Goal: Task Accomplishment & Management: Manage account settings

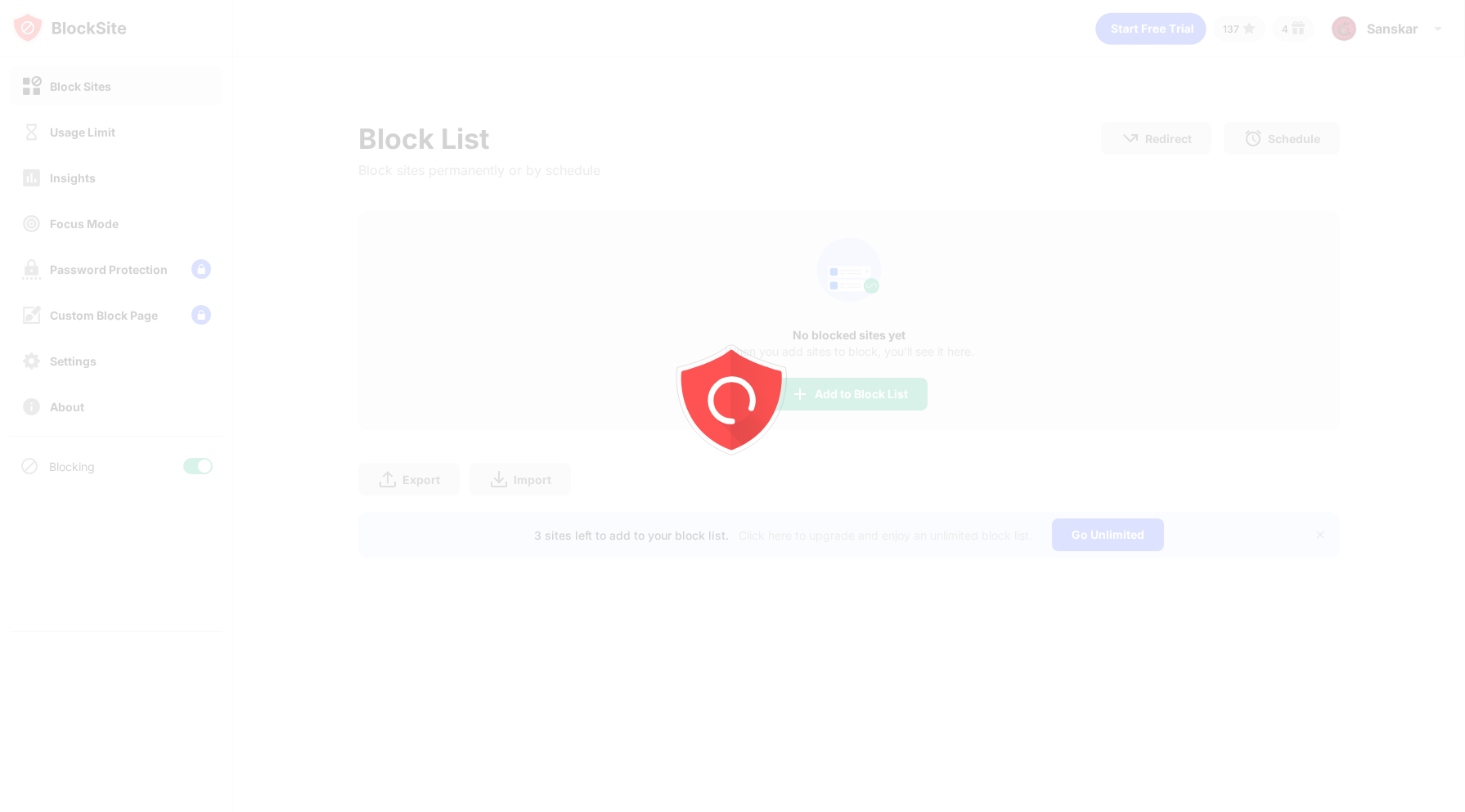
click at [870, 397] on icon "animation" at bounding box center [732, 406] width 294 height 294
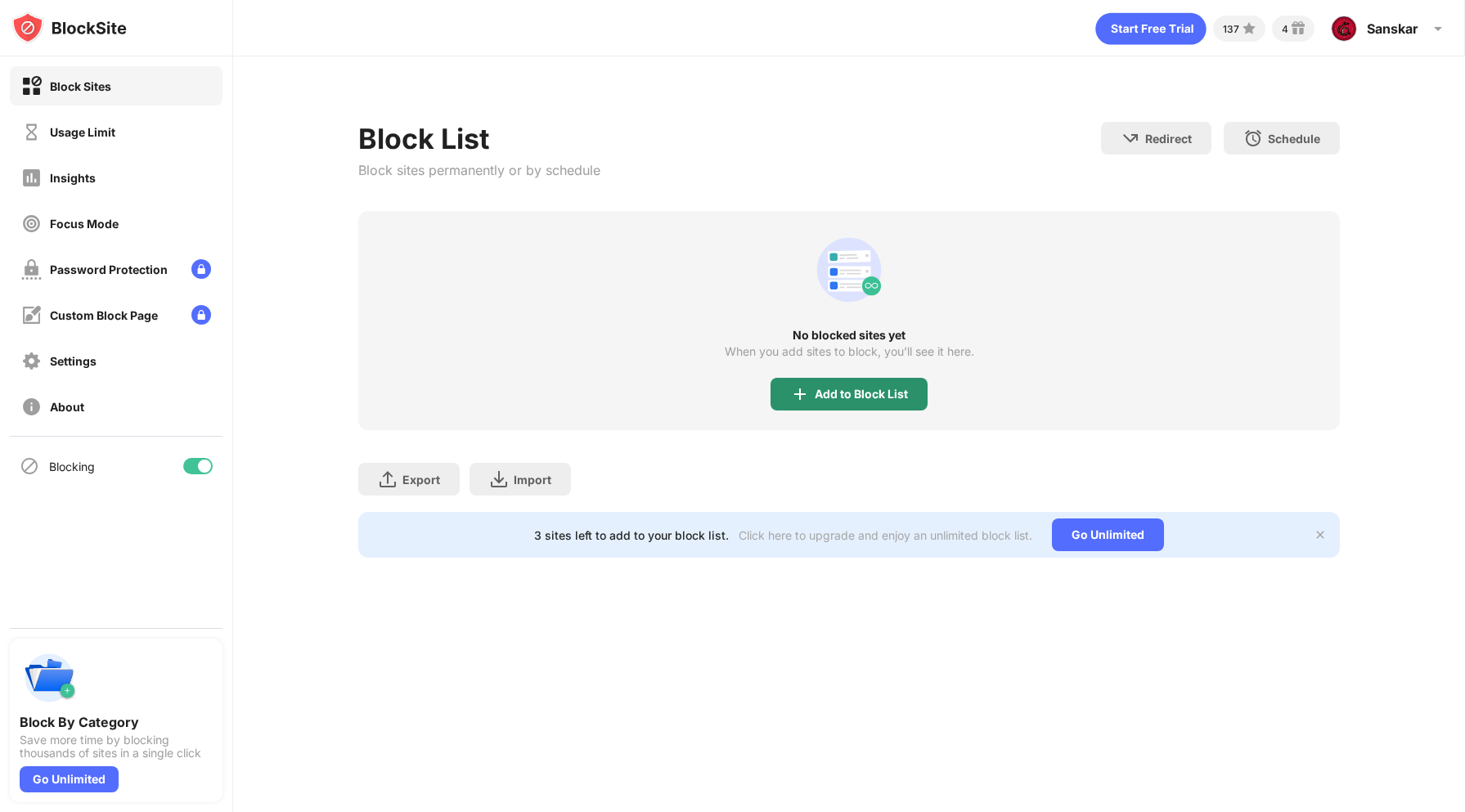
click at [870, 397] on div "Add to Block List" at bounding box center [861, 394] width 93 height 13
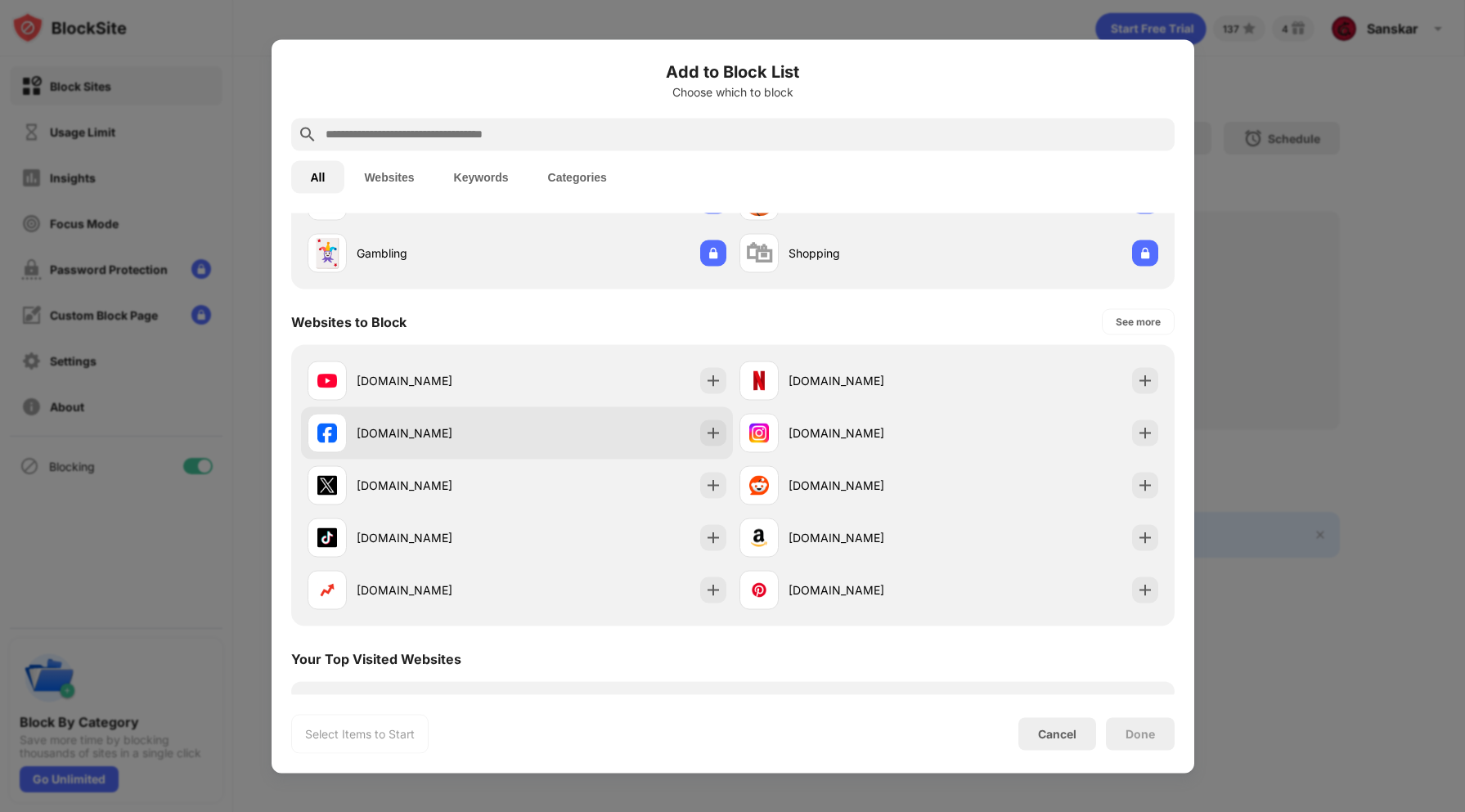
scroll to position [130, 0]
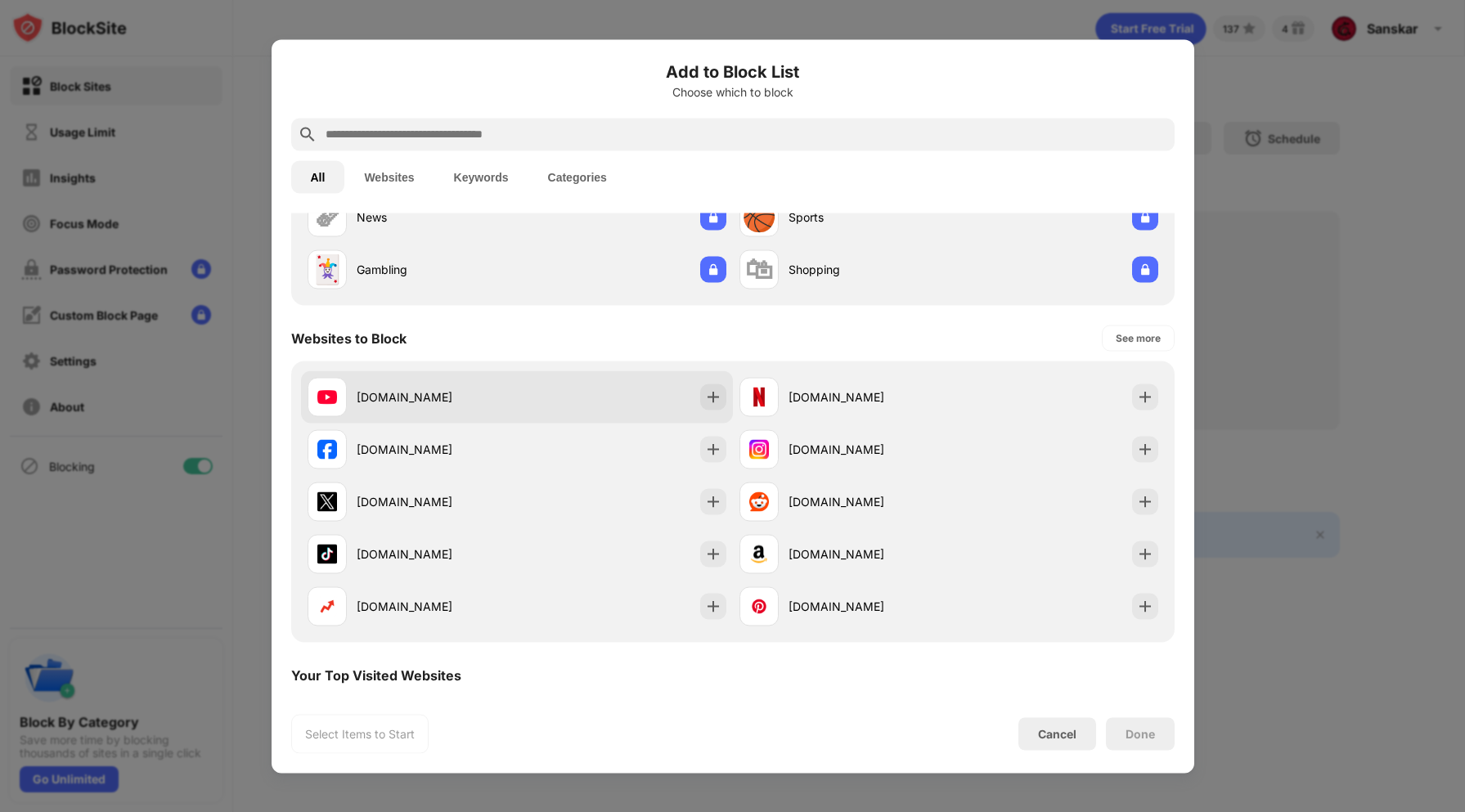
click at [594, 410] on div "youtube.com" at bounding box center [517, 396] width 432 height 53
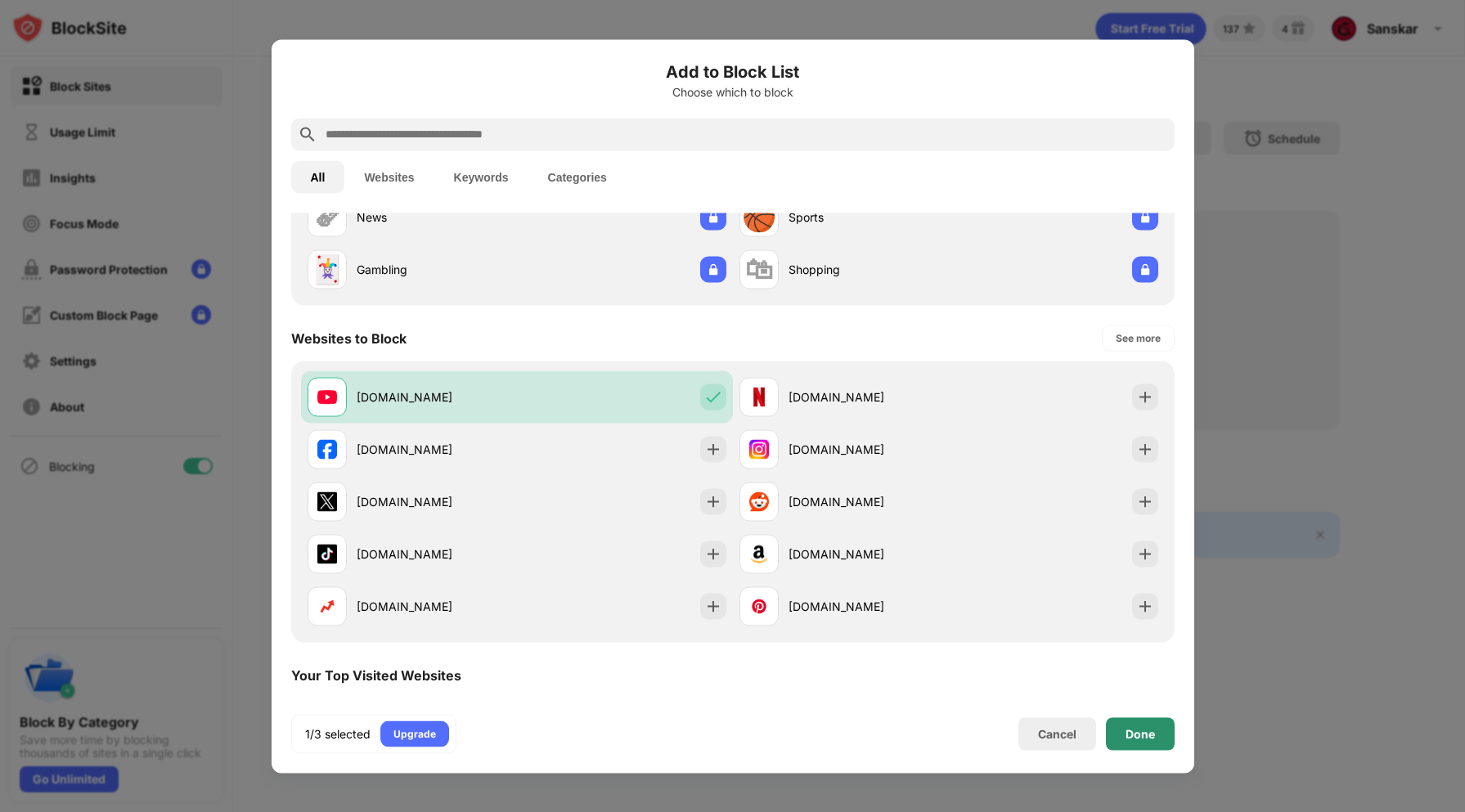
click at [1133, 743] on div "Done" at bounding box center [1140, 733] width 69 height 32
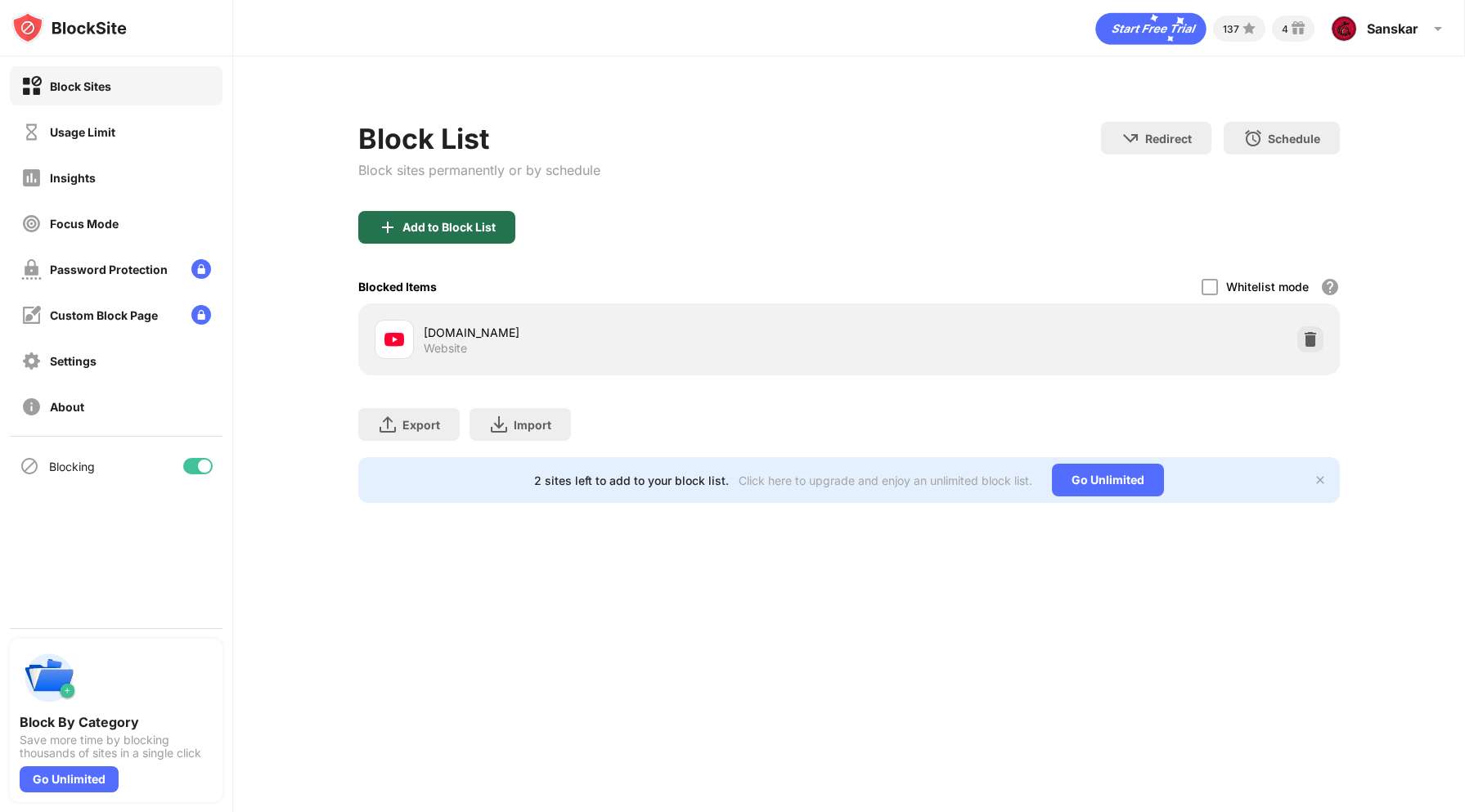
click at [440, 219] on div "Add to Block List" at bounding box center [437, 227] width 157 height 32
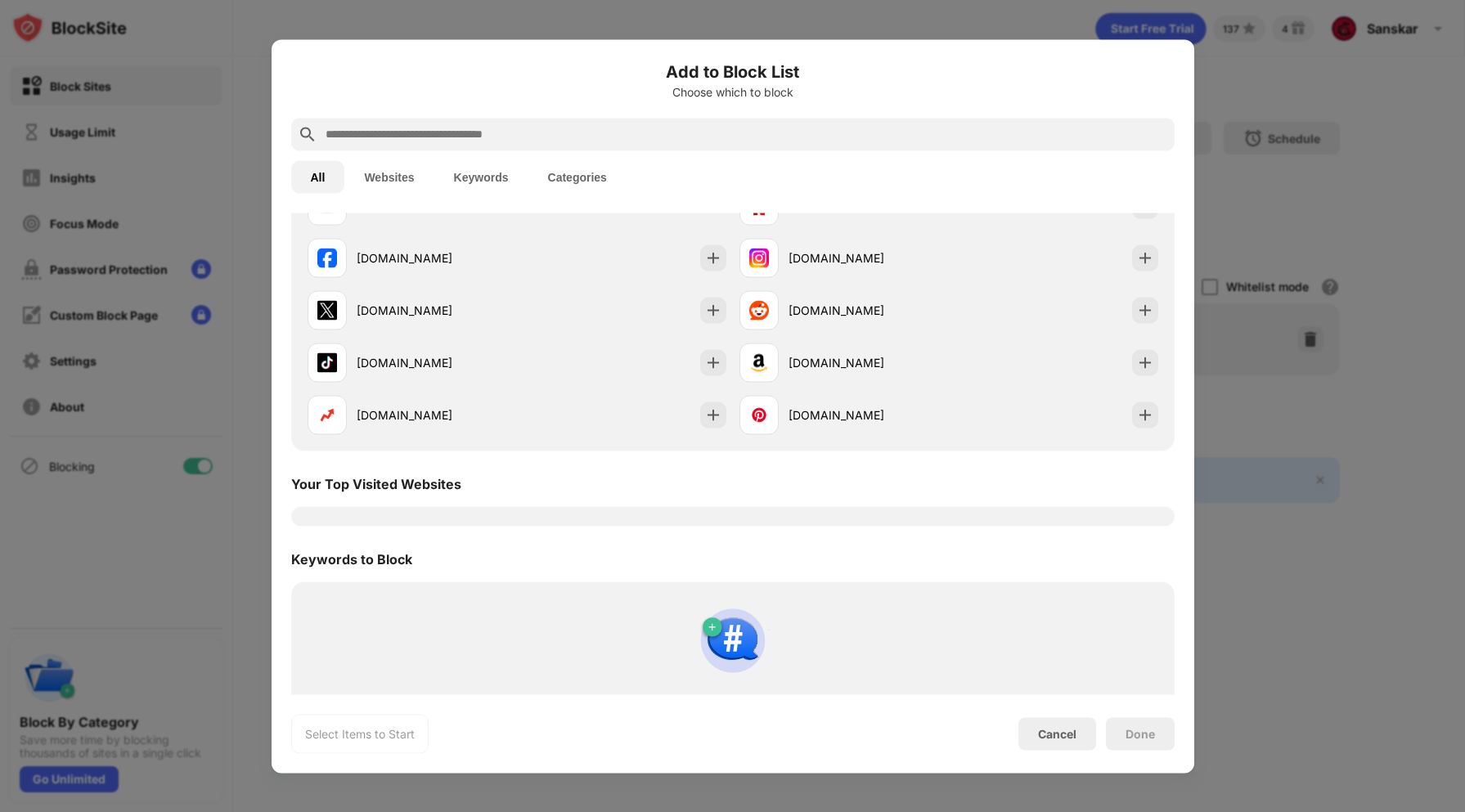
scroll to position [130, 0]
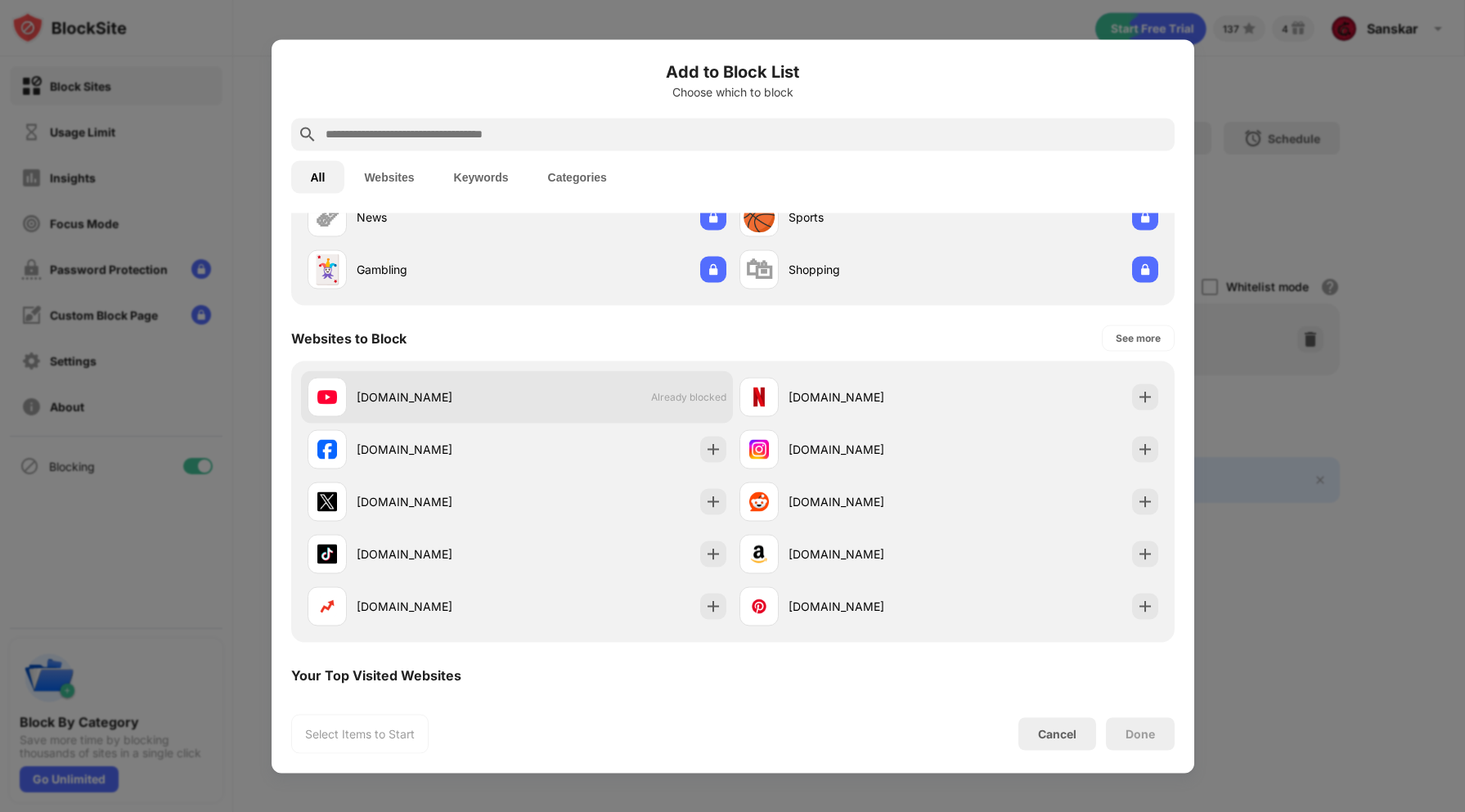
click at [636, 382] on div "youtube.com Already blocked" at bounding box center [517, 396] width 432 height 53
click at [636, 382] on div "youtube.com Already blocked" at bounding box center [517, 396] width 432 height 53
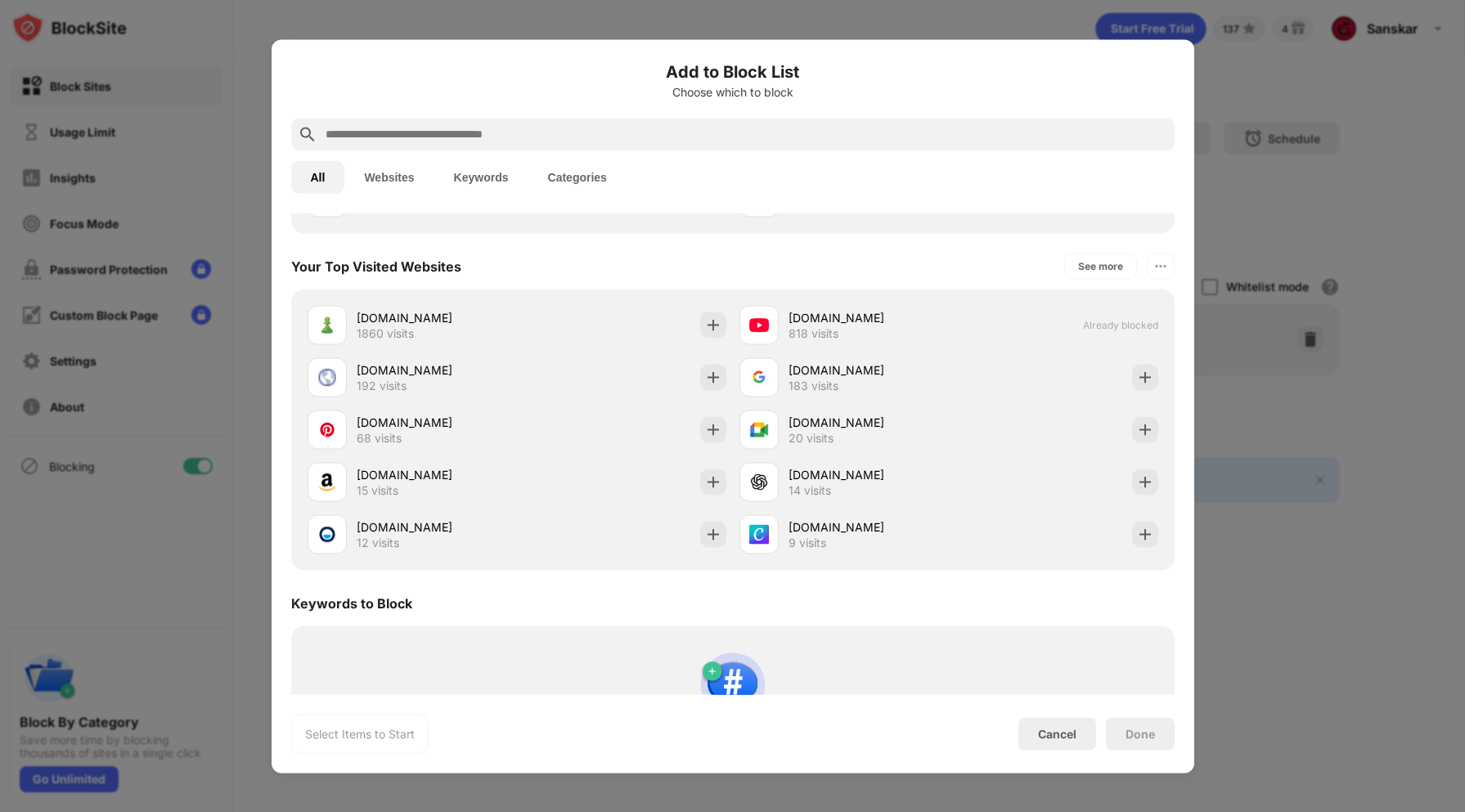
scroll to position [637, 0]
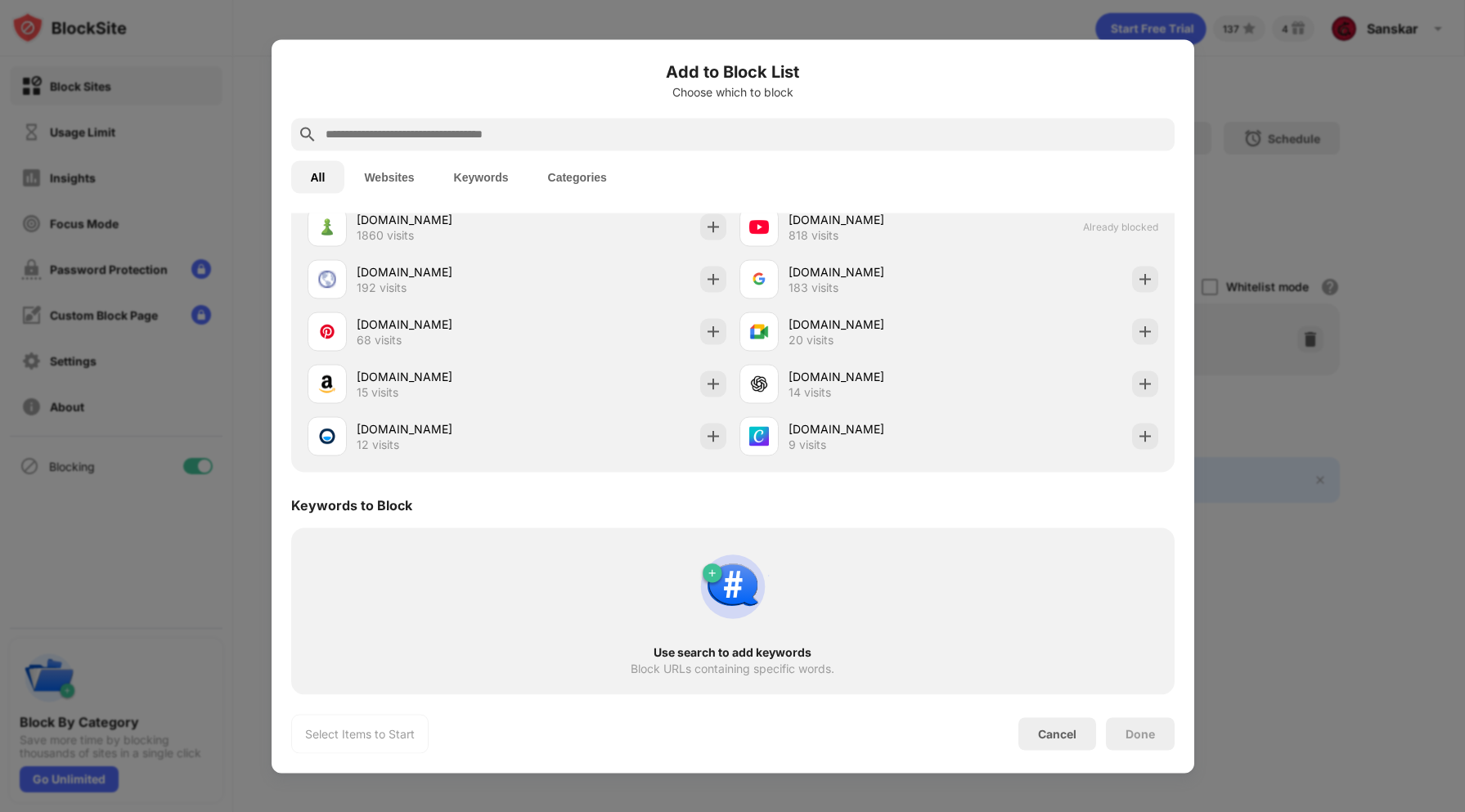
click at [702, 568] on img at bounding box center [733, 586] width 78 height 78
click at [738, 595] on img at bounding box center [733, 586] width 78 height 78
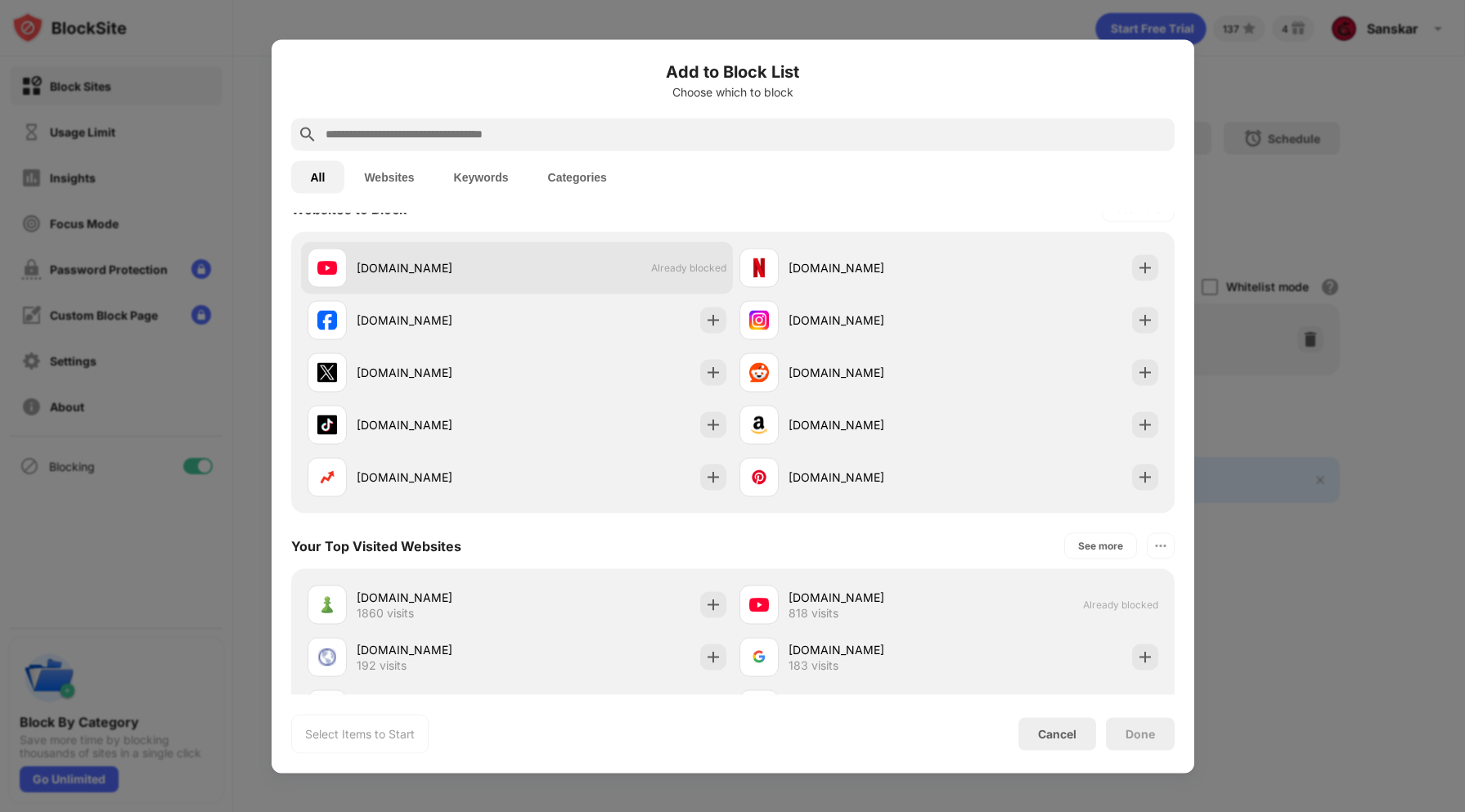
scroll to position [229, 0]
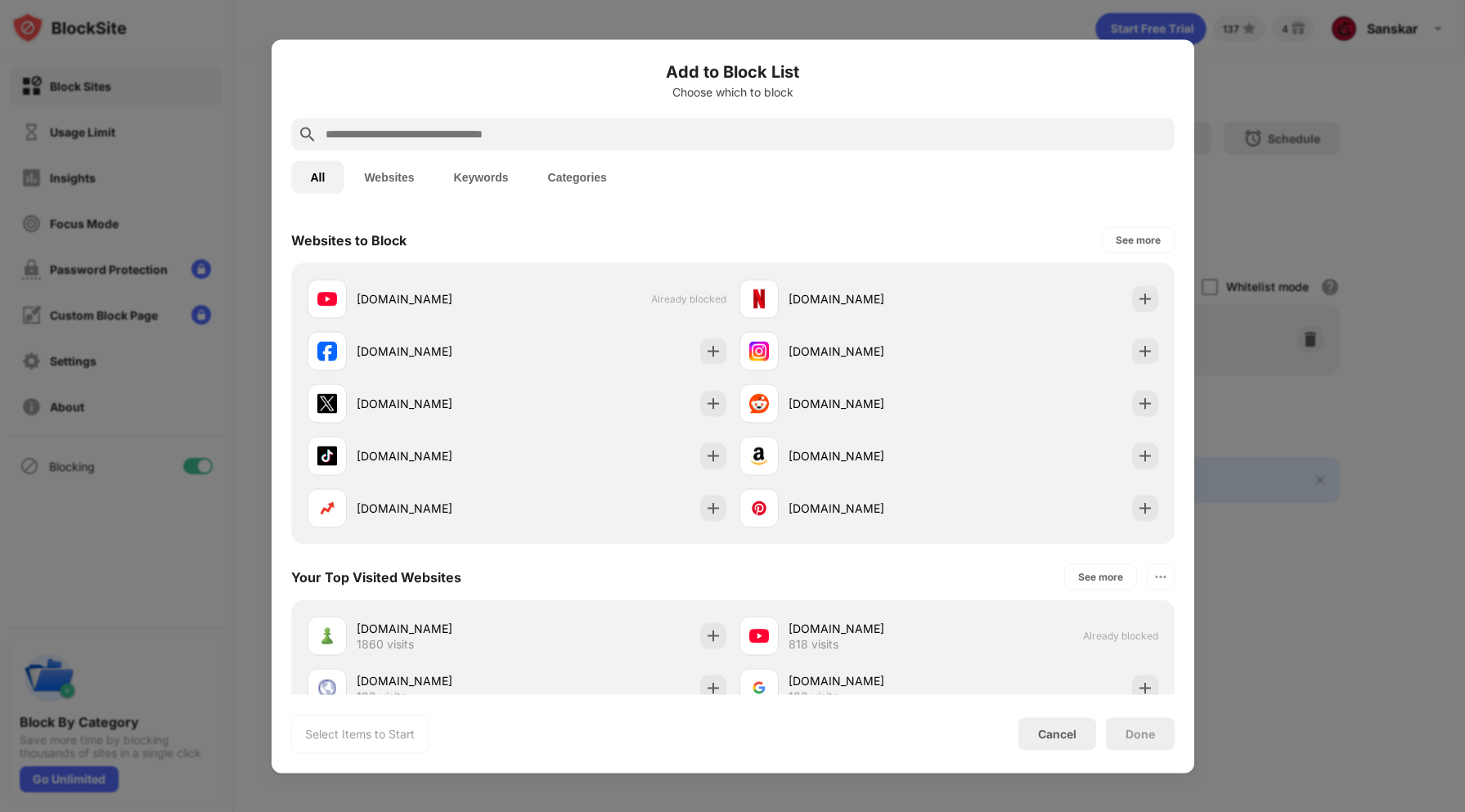
click at [690, 155] on div "All Websites Keywords Categories" at bounding box center [733, 176] width 883 height 53
click at [689, 144] on div at bounding box center [733, 134] width 883 height 32
click at [684, 131] on input "text" at bounding box center [746, 134] width 845 height 19
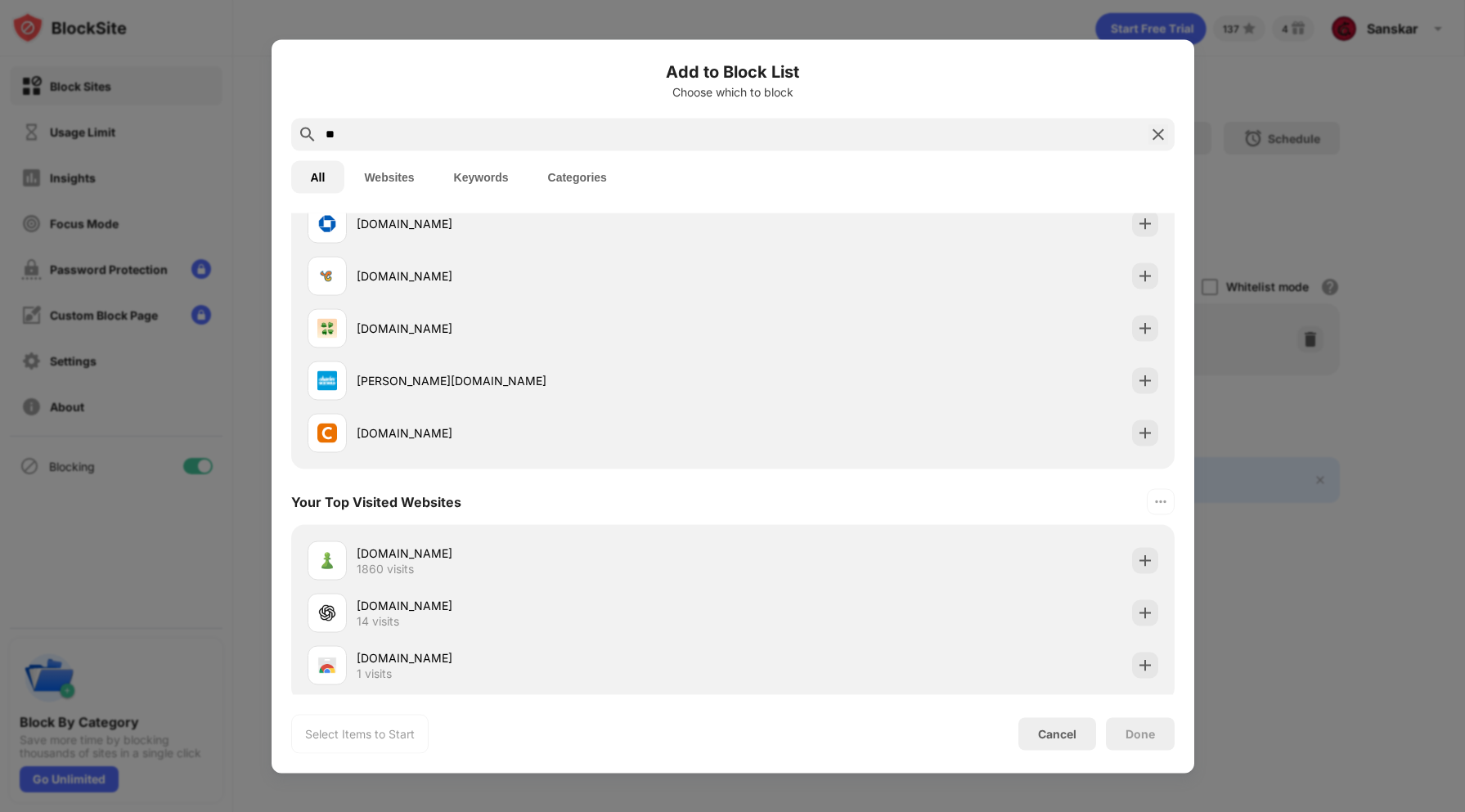
scroll to position [163, 0]
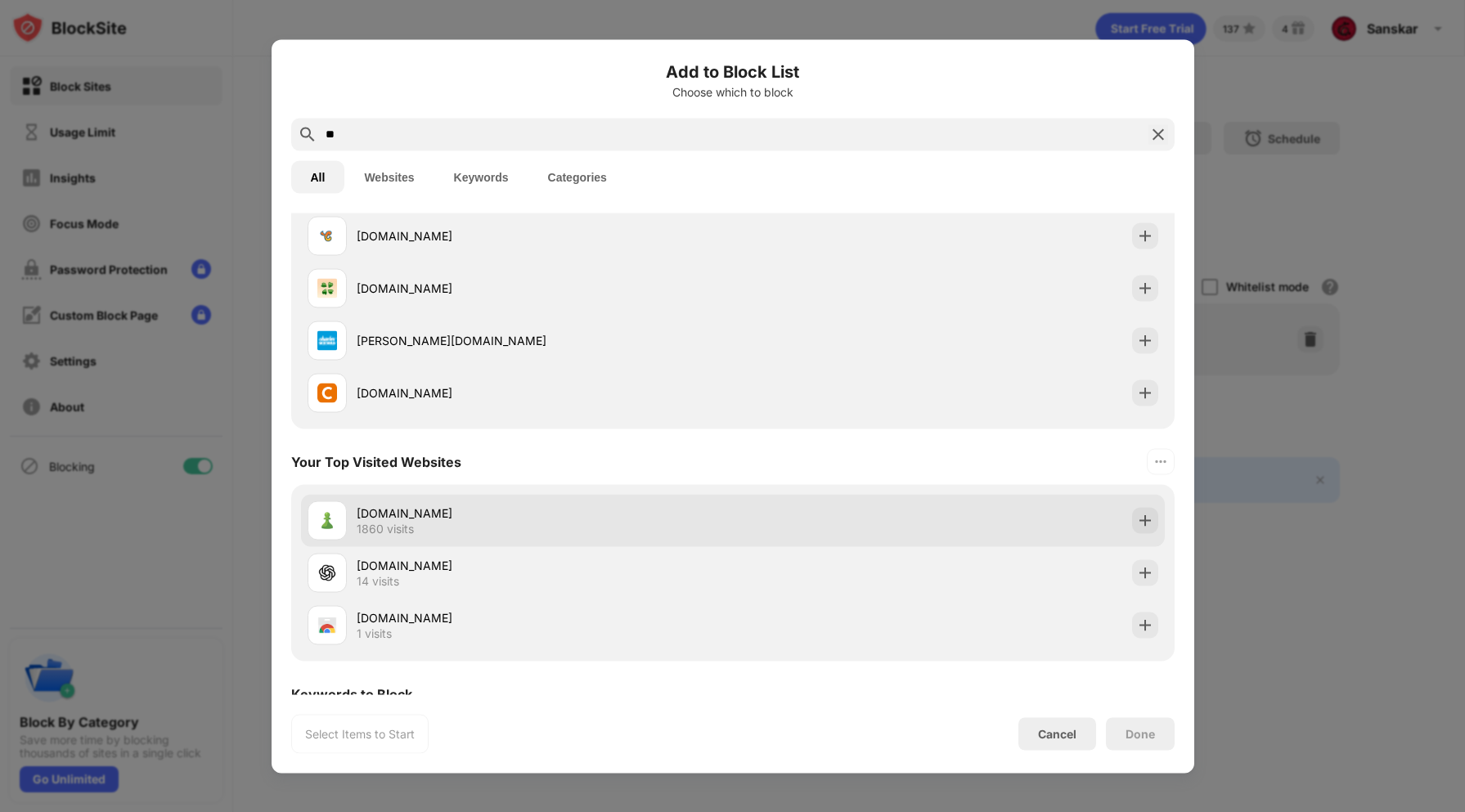
type input "**"
click at [594, 507] on div "chess.com" at bounding box center [545, 513] width 376 height 18
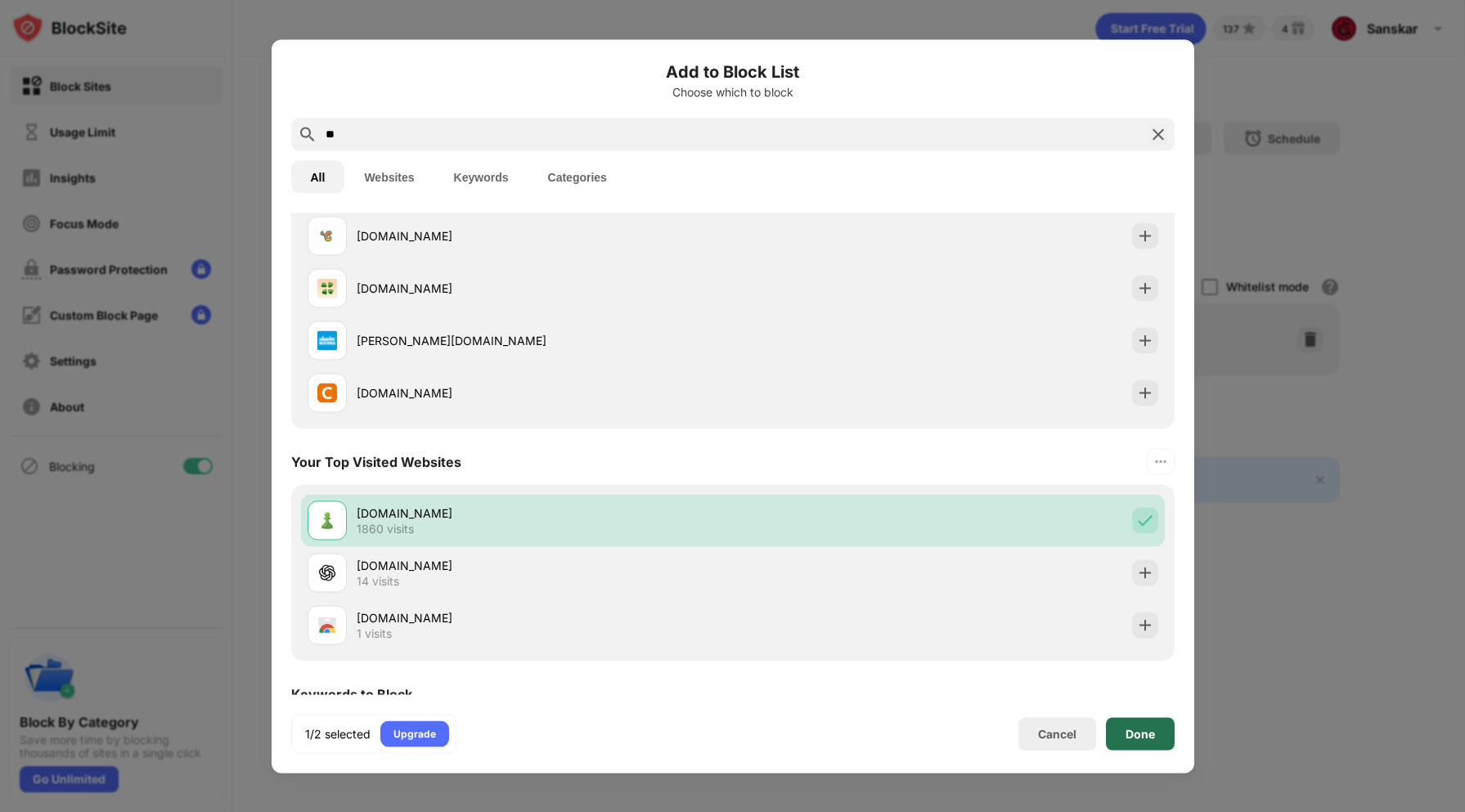
click at [1164, 725] on div "Done" at bounding box center [1140, 733] width 69 height 32
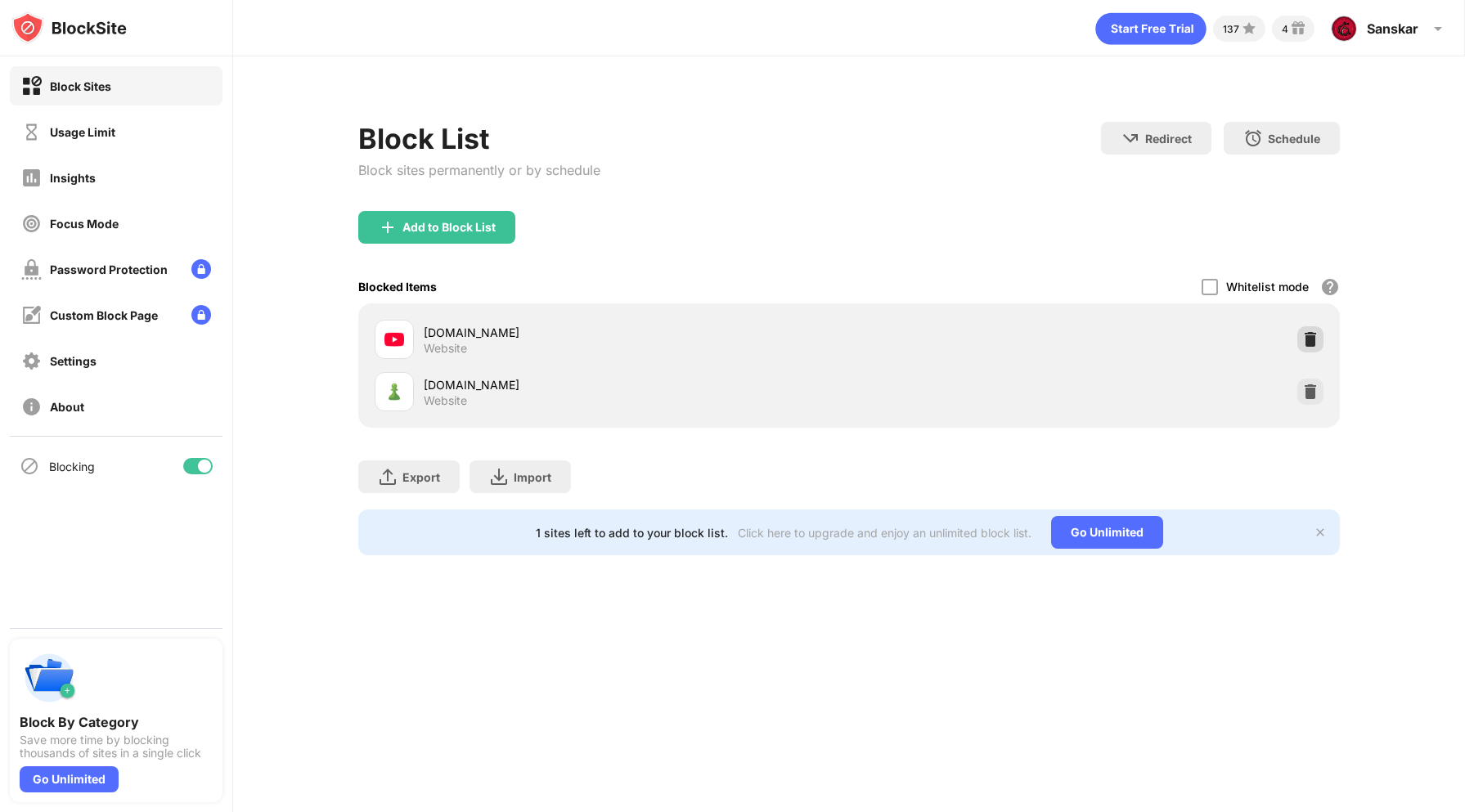
click at [1312, 340] on img at bounding box center [1311, 339] width 17 height 17
